Goal: Transaction & Acquisition: Download file/media

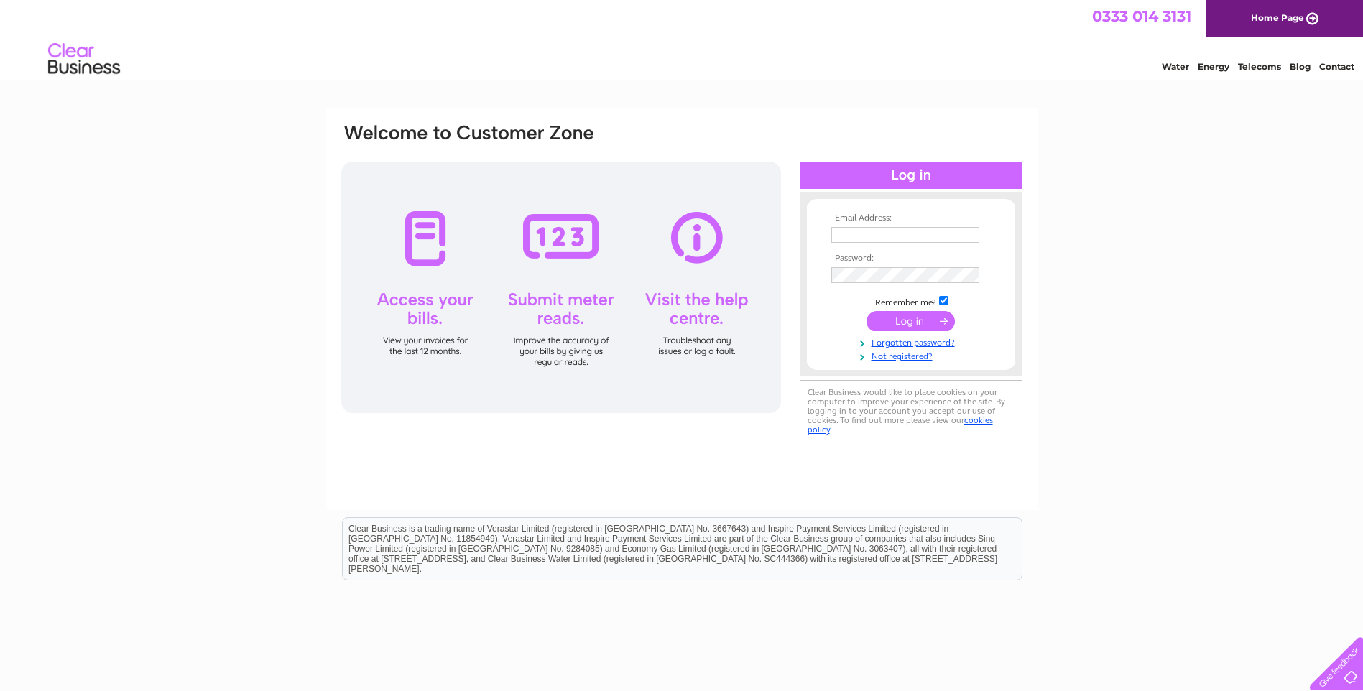
click at [921, 236] on input "text" at bounding box center [905, 235] width 148 height 16
type input "liz-woodfield@hotmail.co.uk"
click at [915, 324] on input "submit" at bounding box center [910, 321] width 88 height 20
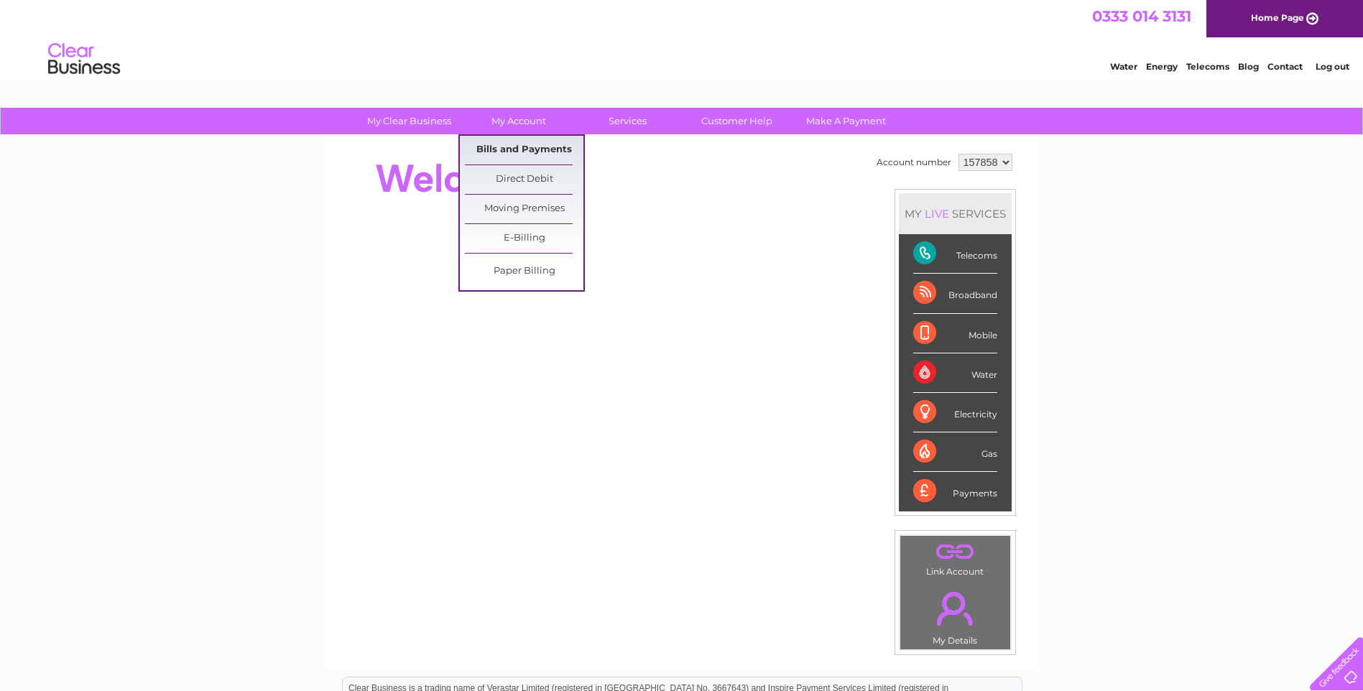
click at [514, 145] on link "Bills and Payments" at bounding box center [524, 150] width 119 height 29
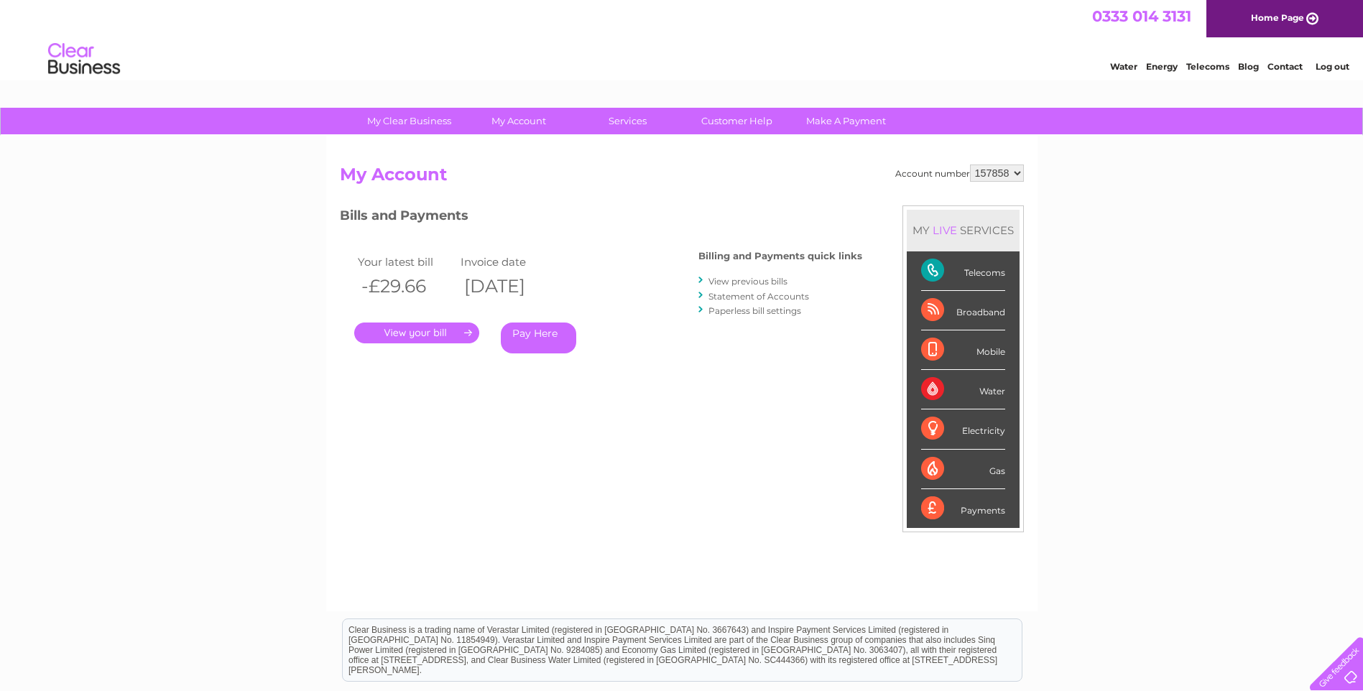
click at [416, 331] on link "." at bounding box center [416, 333] width 125 height 21
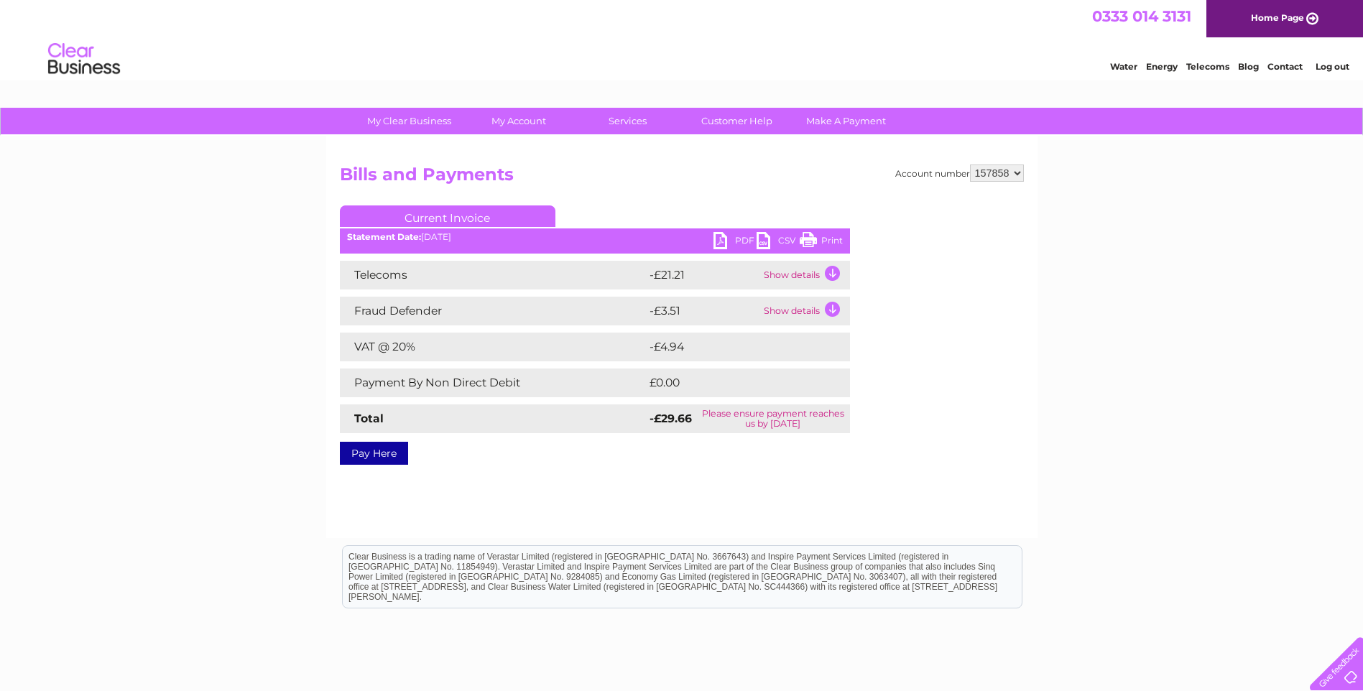
click at [720, 243] on link "PDF" at bounding box center [734, 242] width 43 height 21
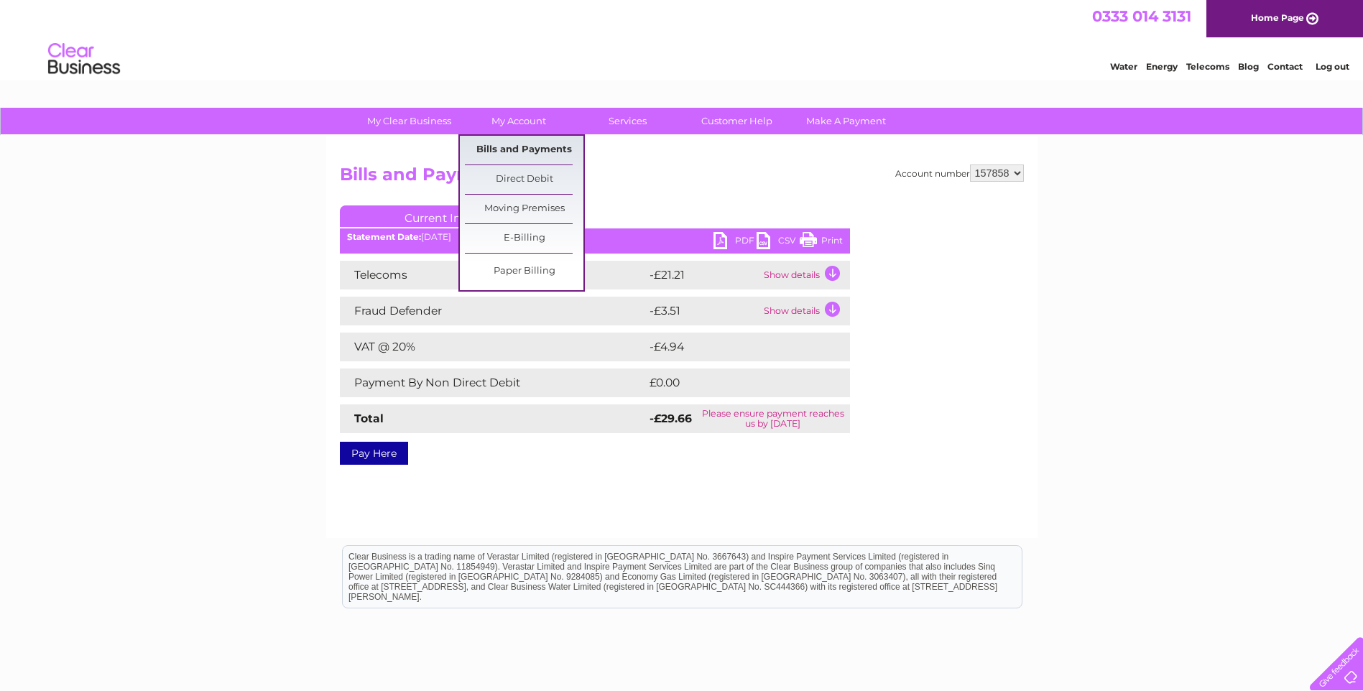
click at [522, 149] on link "Bills and Payments" at bounding box center [524, 150] width 119 height 29
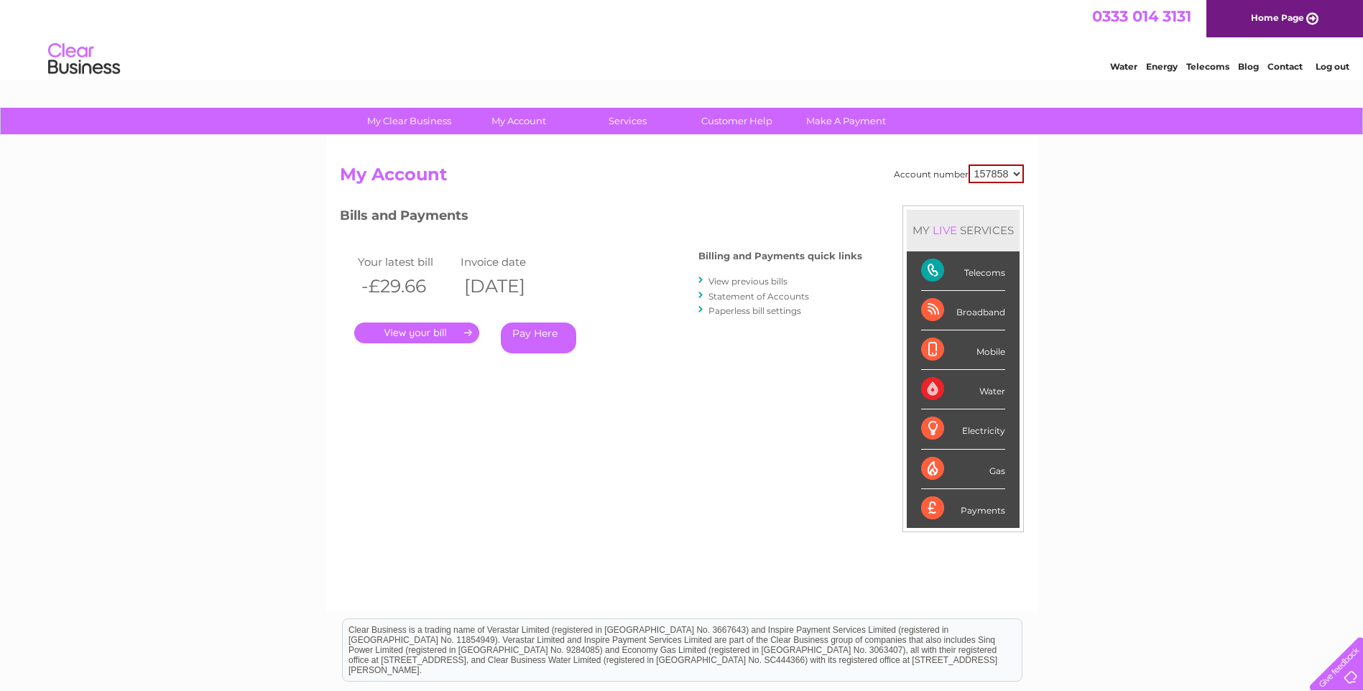
click at [740, 279] on link "View previous bills" at bounding box center [747, 281] width 79 height 11
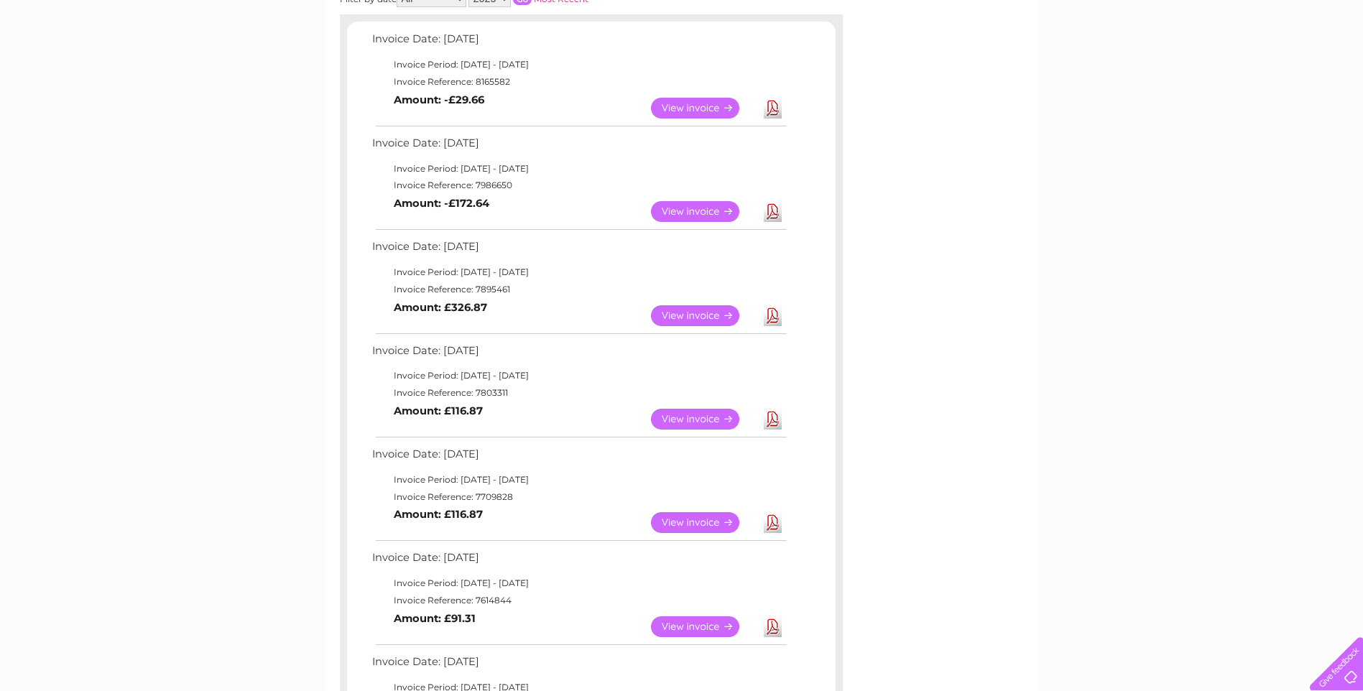
scroll to position [244, 0]
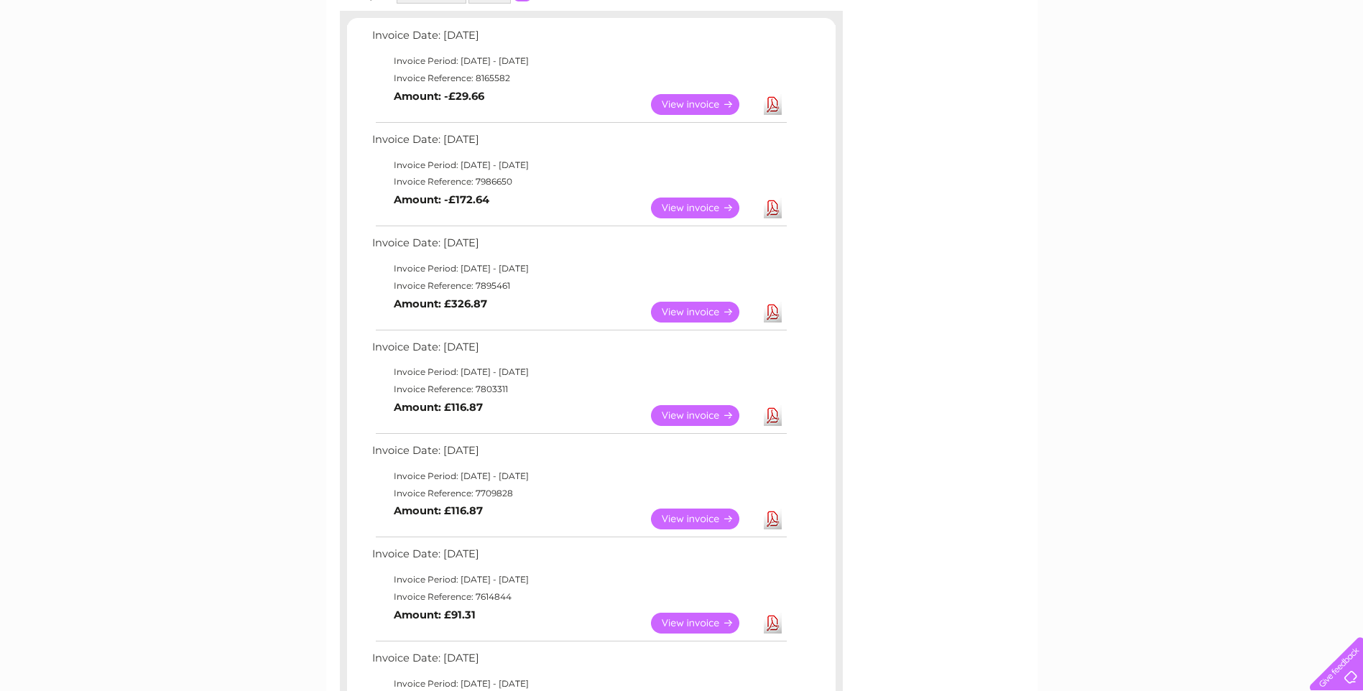
click at [771, 412] on link "Download" at bounding box center [773, 415] width 18 height 21
click at [772, 205] on link "Download" at bounding box center [773, 208] width 18 height 21
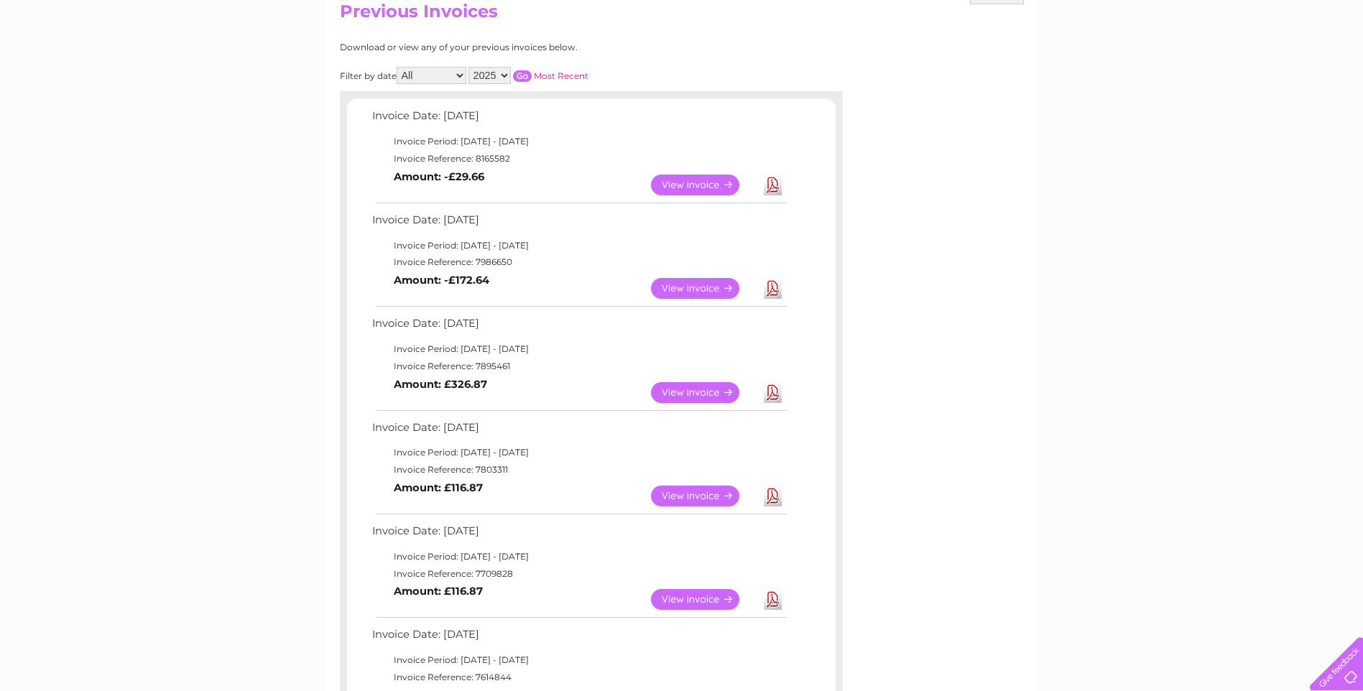
scroll to position [170, 0]
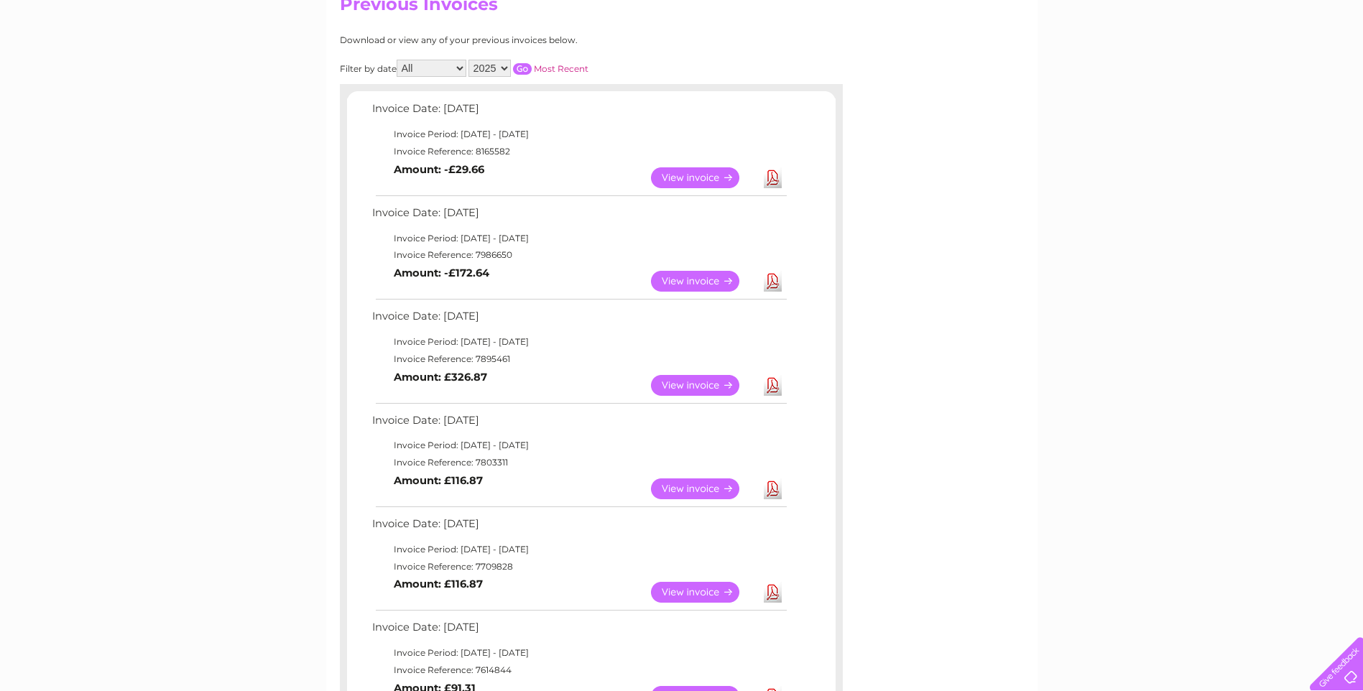
click at [777, 277] on link "Download" at bounding box center [773, 281] width 18 height 21
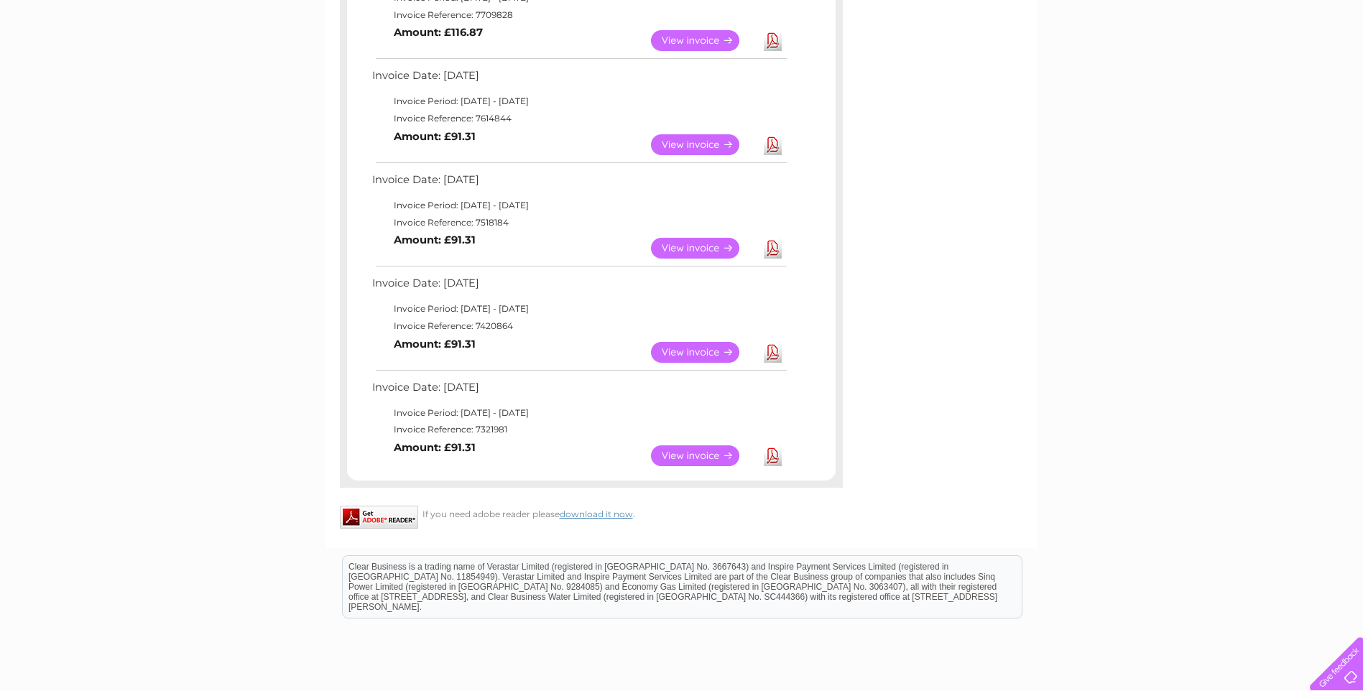
scroll to position [728, 0]
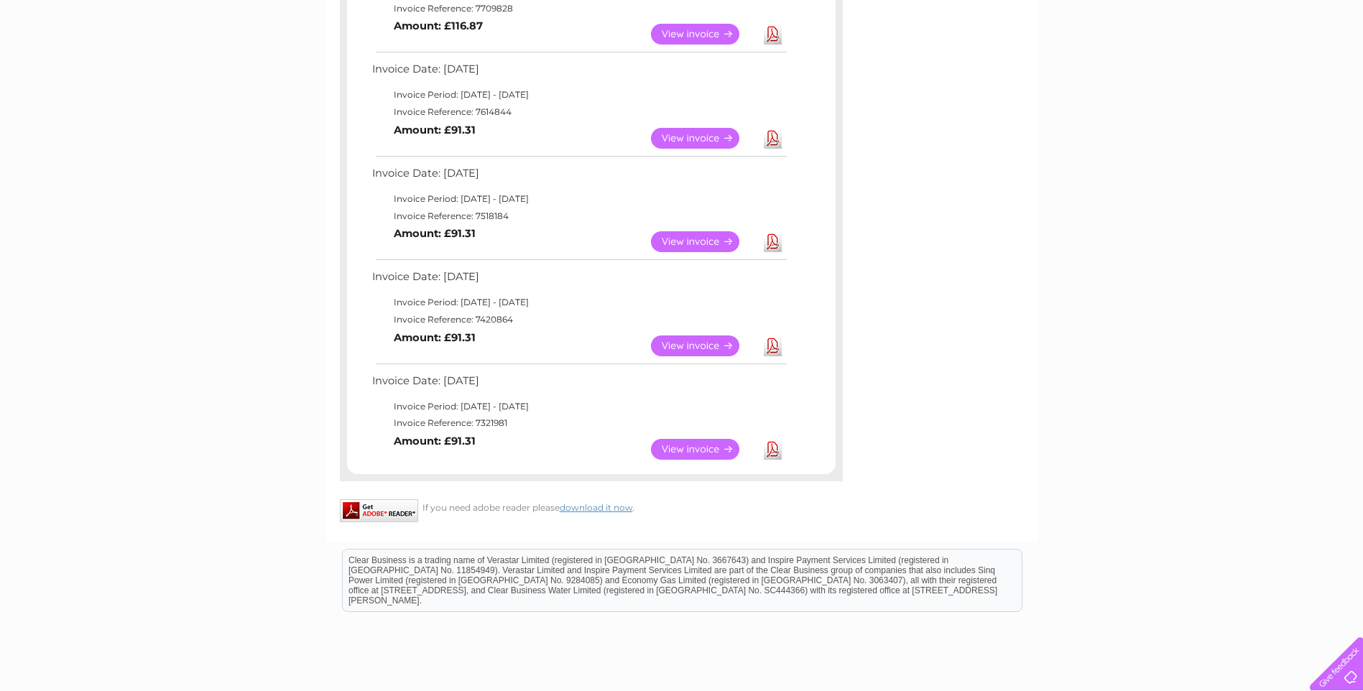
click at [774, 452] on link "Download" at bounding box center [773, 449] width 18 height 21
